Goal: Transaction & Acquisition: Download file/media

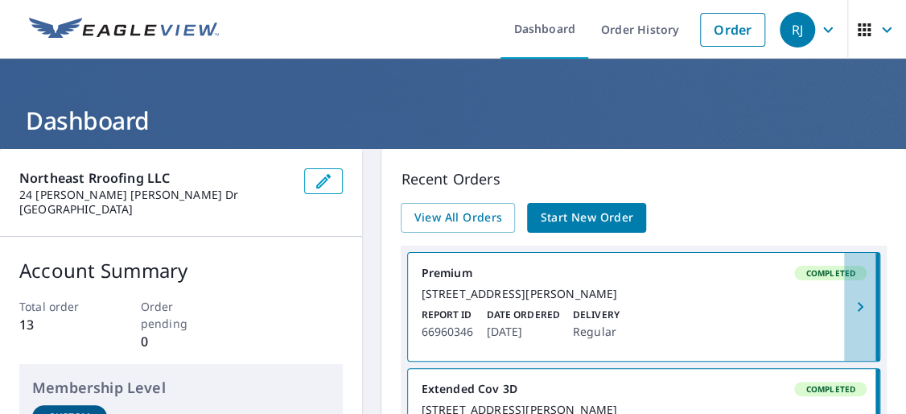
click at [851, 311] on icon "button" at bounding box center [860, 306] width 19 height 19
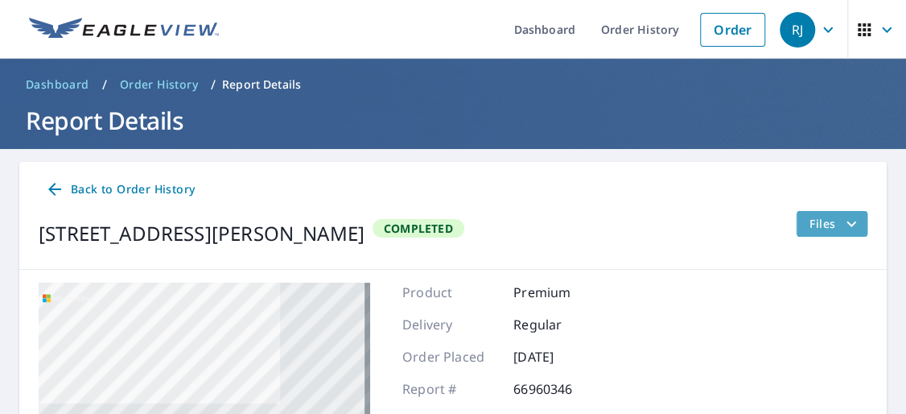
click at [817, 225] on span "Files" at bounding box center [836, 223] width 52 height 19
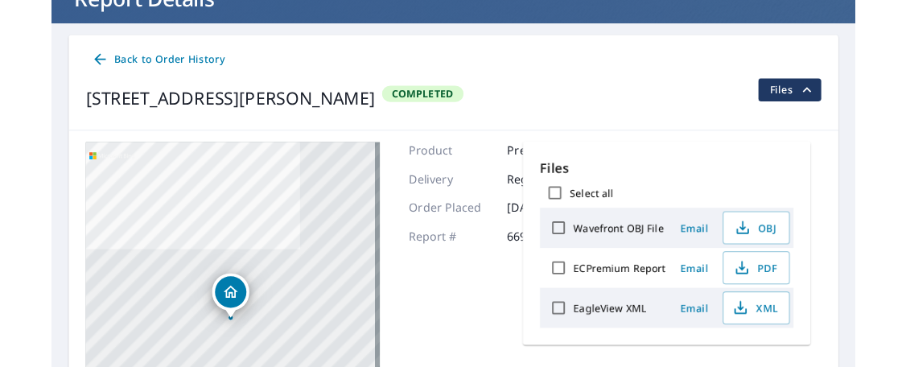
scroll to position [349, 0]
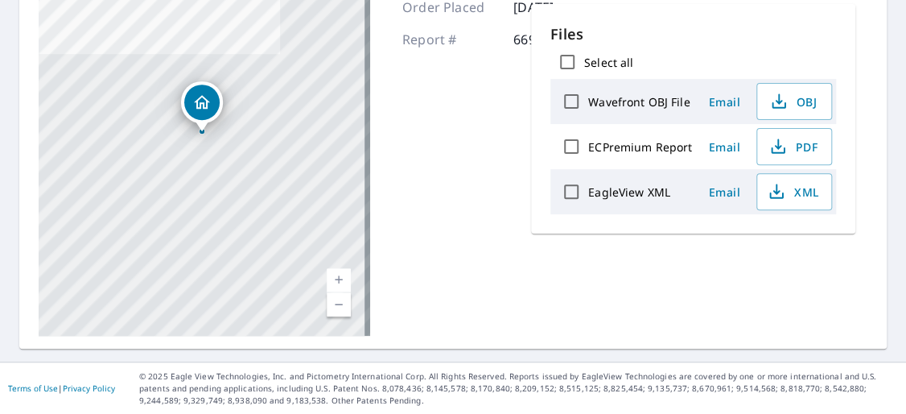
click at [654, 149] on label "ECPremium Report" at bounding box center [640, 146] width 104 height 15
click at [588, 149] on input "ECPremium Report" at bounding box center [571, 147] width 34 height 34
checkbox input "true"
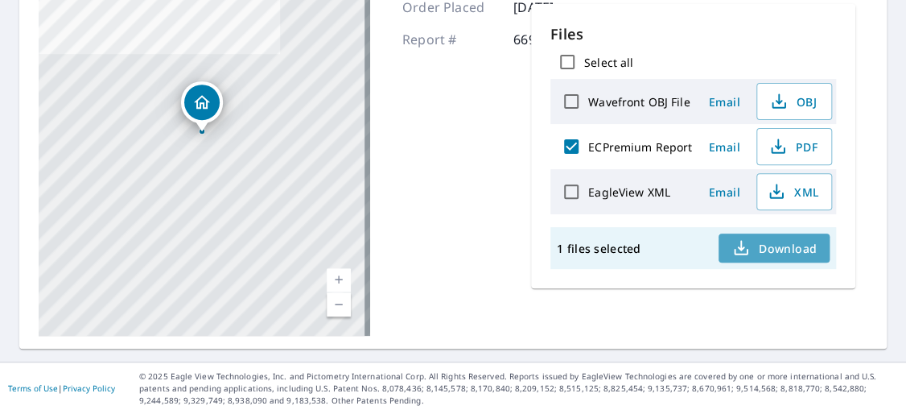
click at [783, 246] on span "Download" at bounding box center [774, 247] width 85 height 19
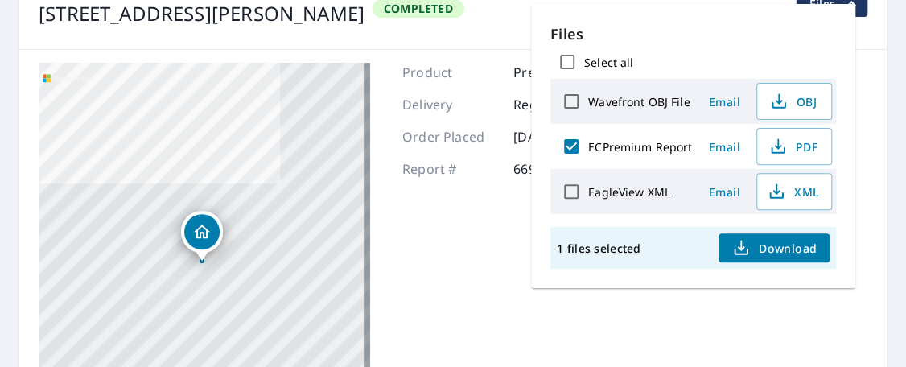
scroll to position [73, 0]
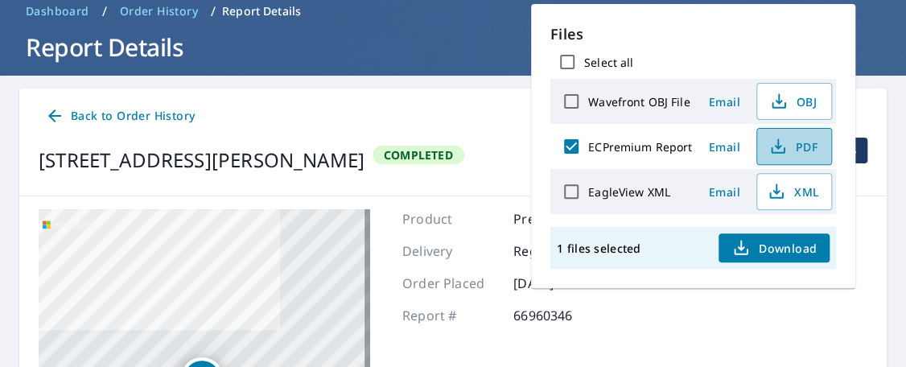
click at [772, 142] on icon "button" at bounding box center [778, 146] width 19 height 19
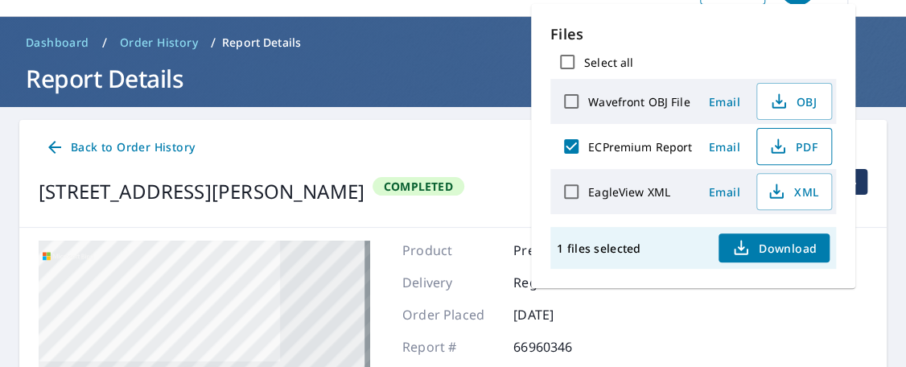
scroll to position [0, 0]
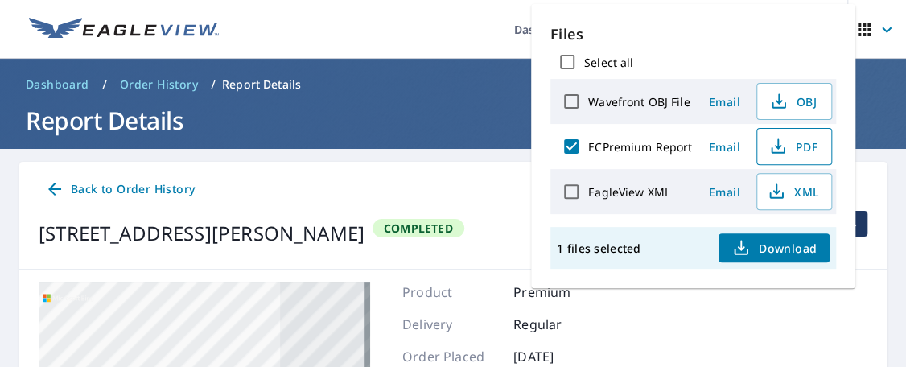
click at [365, 181] on div "Back to Order History" at bounding box center [453, 190] width 829 height 30
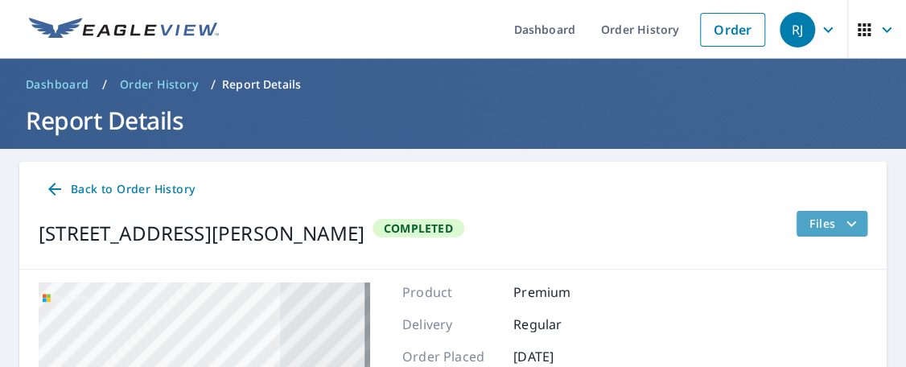
click at [827, 217] on span "Files" at bounding box center [836, 223] width 52 height 19
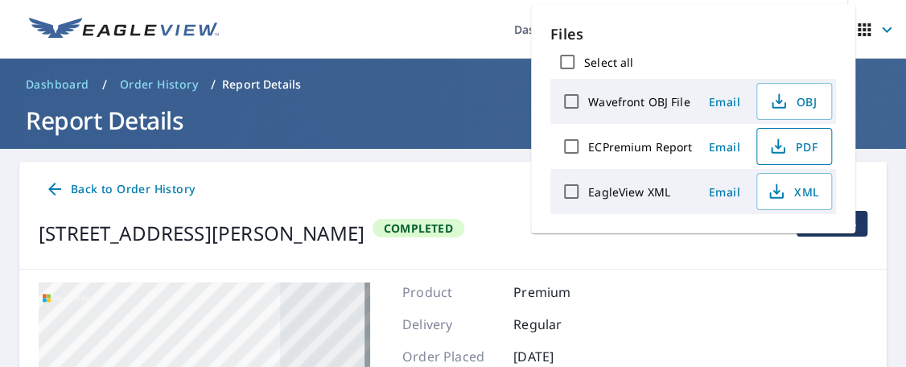
click at [784, 152] on icon "button" at bounding box center [778, 146] width 19 height 19
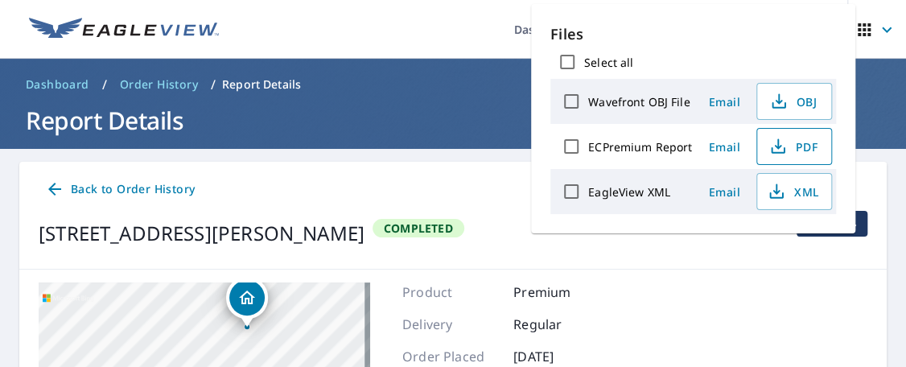
click at [636, 192] on label "EagleView XML" at bounding box center [629, 191] width 82 height 15
click at [588, 192] on input "EagleView XML" at bounding box center [571, 192] width 34 height 34
checkbox input "true"
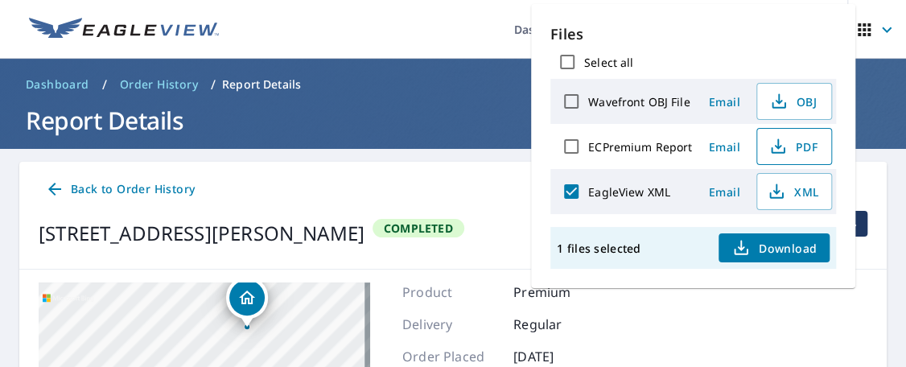
click at [802, 249] on span "Download" at bounding box center [774, 247] width 85 height 19
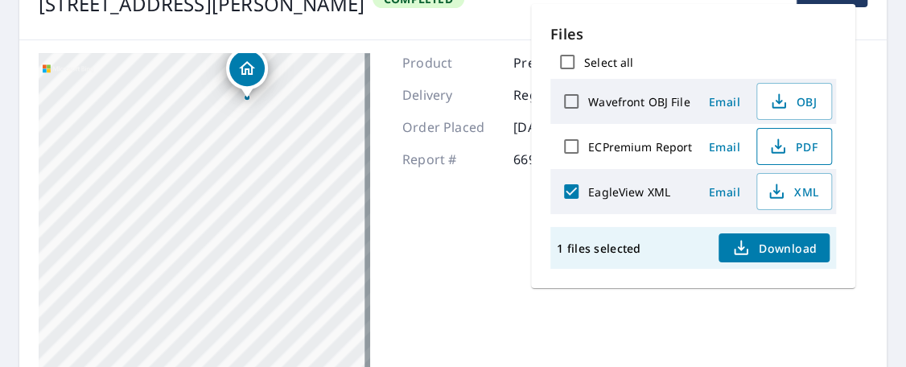
scroll to position [395, 0]
